Goal: Navigation & Orientation: Find specific page/section

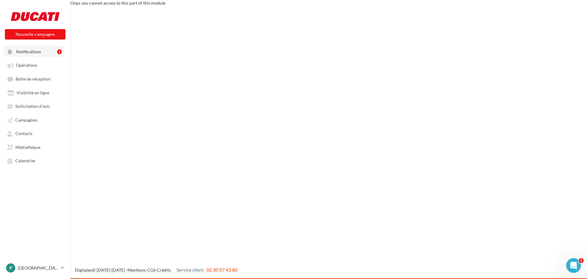
click at [31, 53] on span "Notifications" at bounding box center [28, 51] width 25 height 5
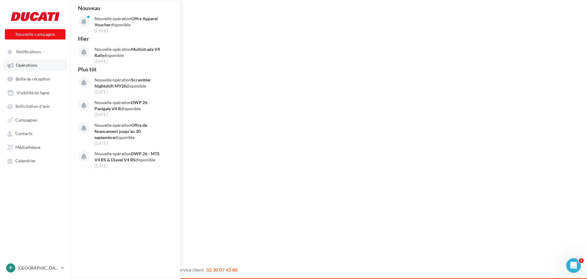
click at [32, 65] on span "Opérations" at bounding box center [26, 65] width 21 height 5
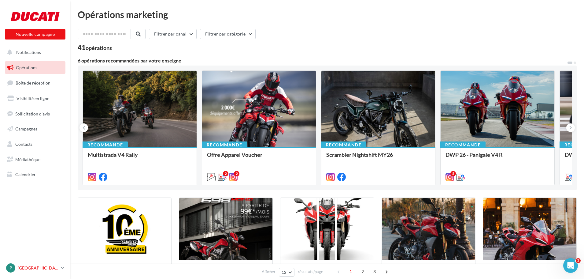
click at [27, 272] on div "P PARIS [DOMAIN_NAME]" at bounding box center [32, 267] width 52 height 9
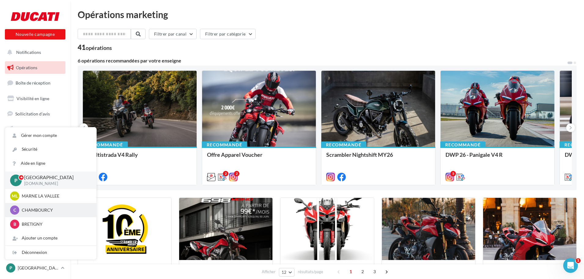
click at [32, 206] on div "C CHAMBOURCY romain.macadre.chambourcy" at bounding box center [50, 209] width 81 height 9
